Goal: Task Accomplishment & Management: Manage account settings

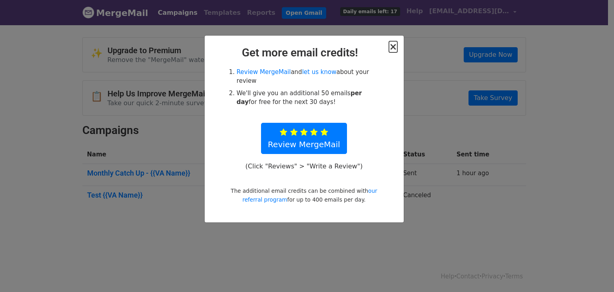
click at [394, 47] on span "×" at bounding box center [393, 46] width 8 height 11
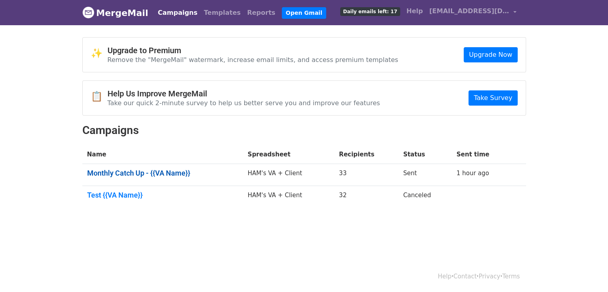
click at [133, 175] on link "Monthly Catch Up - {{VA Name}}" at bounding box center [162, 173] width 151 height 9
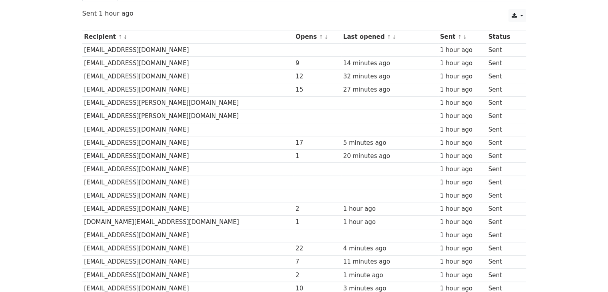
scroll to position [26, 0]
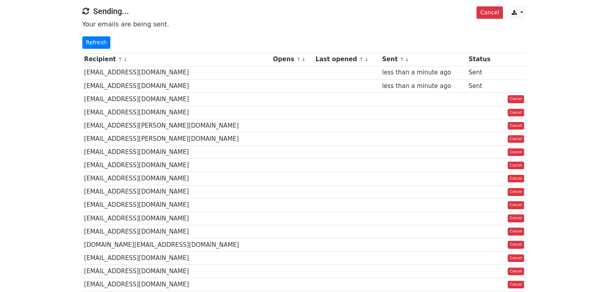
scroll to position [29, 0]
